Goal: Information Seeking & Learning: Learn about a topic

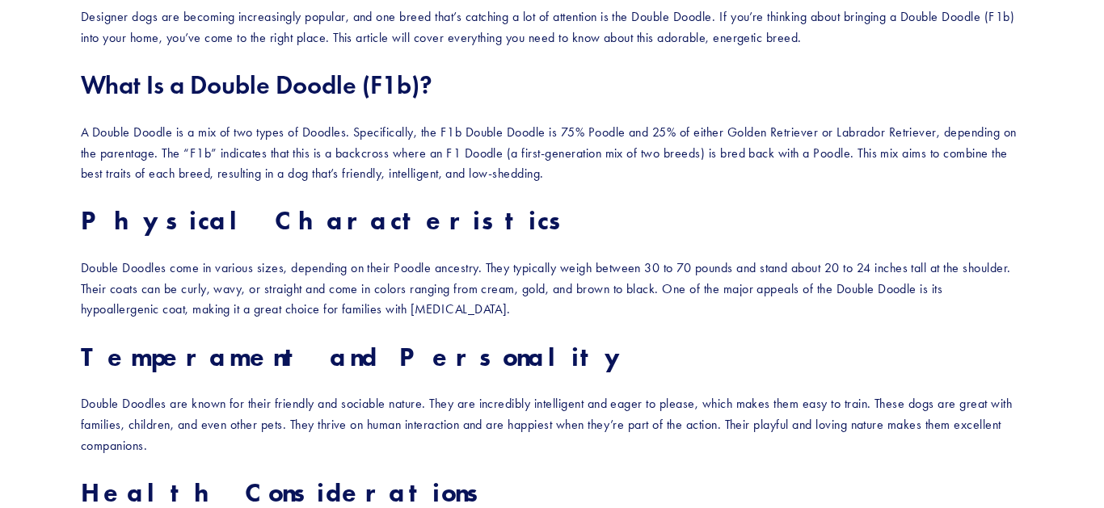
scroll to position [1068, 0]
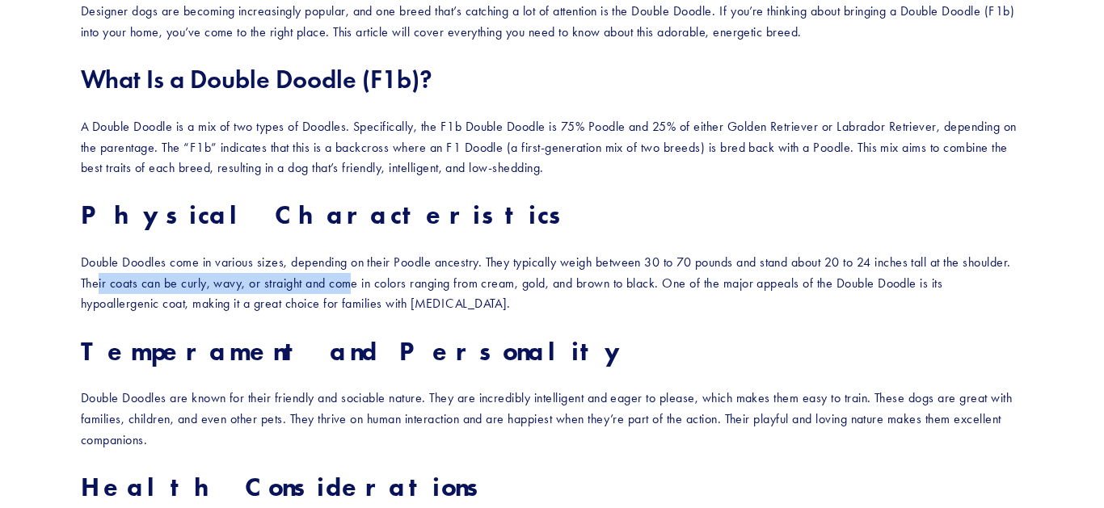
drag, startPoint x: 152, startPoint y: 289, endPoint x: 405, endPoint y: 279, distance: 253.2
click at [405, 279] on p "Double Doodles come in various sizes, depending on their Poodle ancestry. They …" at bounding box center [552, 283] width 943 height 62
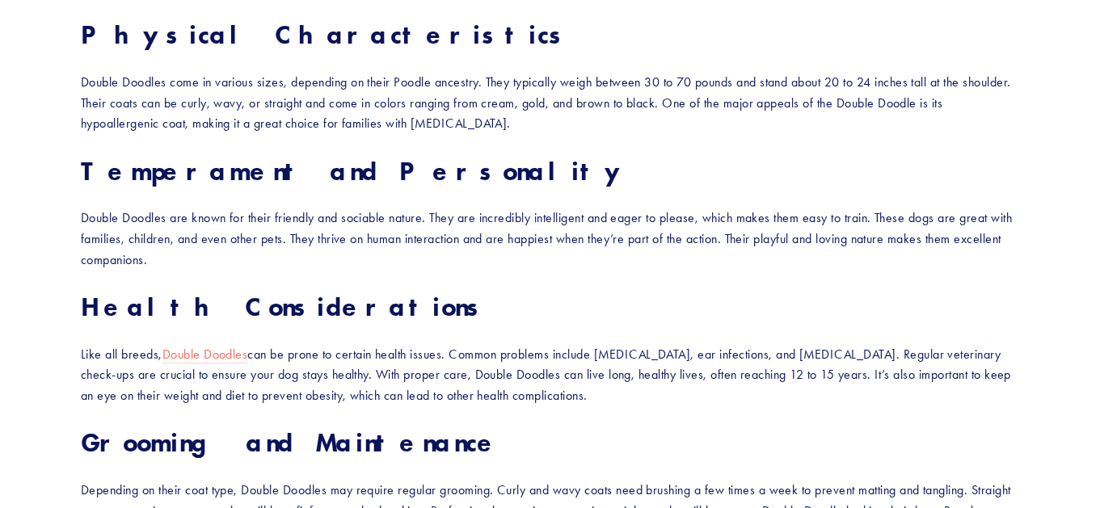
scroll to position [1274, 0]
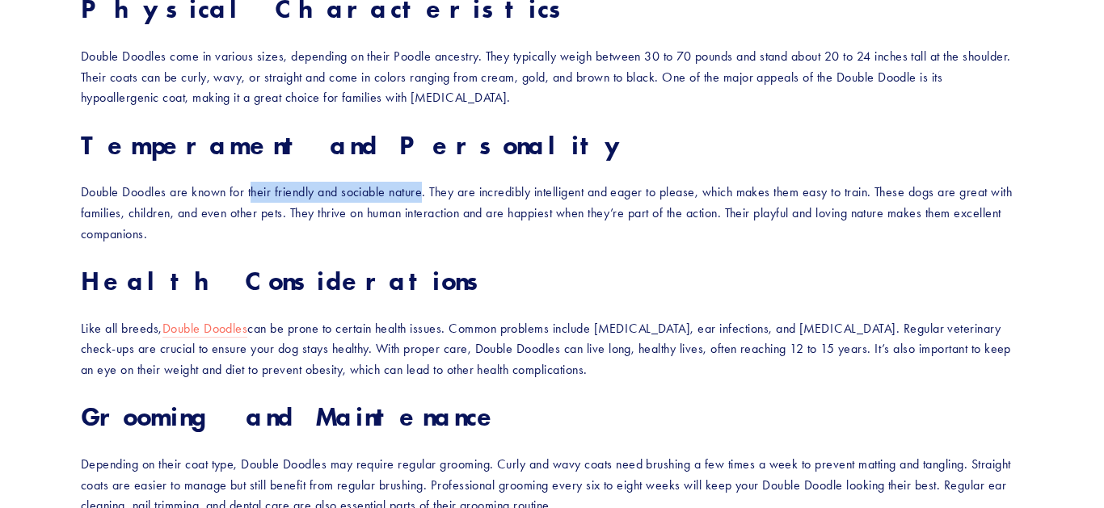
drag, startPoint x: 252, startPoint y: 190, endPoint x: 426, endPoint y: 188, distance: 173.8
click at [426, 189] on p "Double Doodles are known for their friendly and sociable nature. They are incre…" at bounding box center [552, 213] width 943 height 62
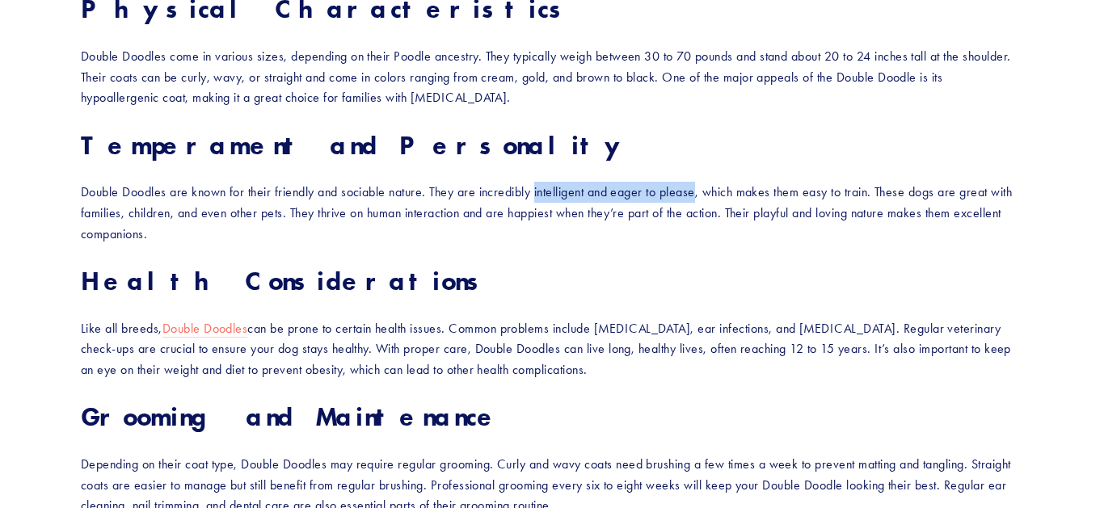
drag, startPoint x: 537, startPoint y: 196, endPoint x: 704, endPoint y: 197, distance: 167.3
click at [704, 197] on p "Double Doodles are known for their friendly and sociable nature. They are incre…" at bounding box center [552, 213] width 943 height 62
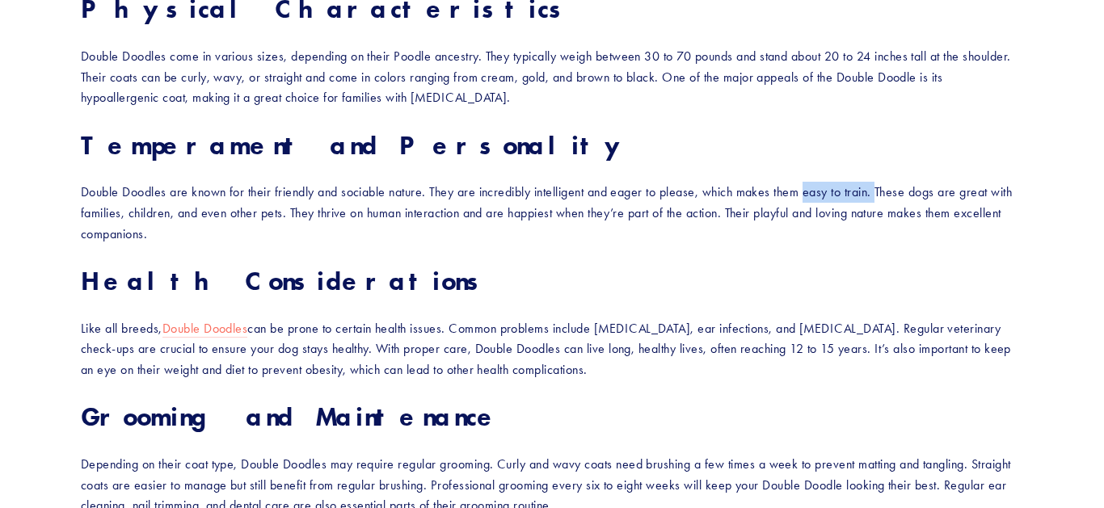
drag, startPoint x: 808, startPoint y: 196, endPoint x: 884, endPoint y: 194, distance: 75.2
click at [884, 194] on p "Double Doodles are known for their friendly and sociable nature. They are incre…" at bounding box center [552, 213] width 943 height 62
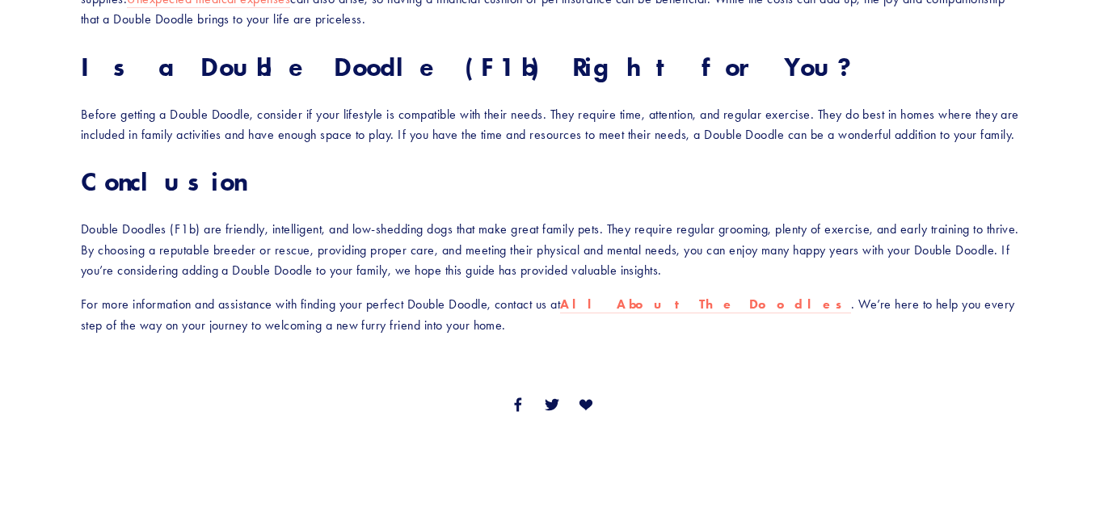
scroll to position [2559, 0]
